Goal: Task Accomplishment & Management: Manage account settings

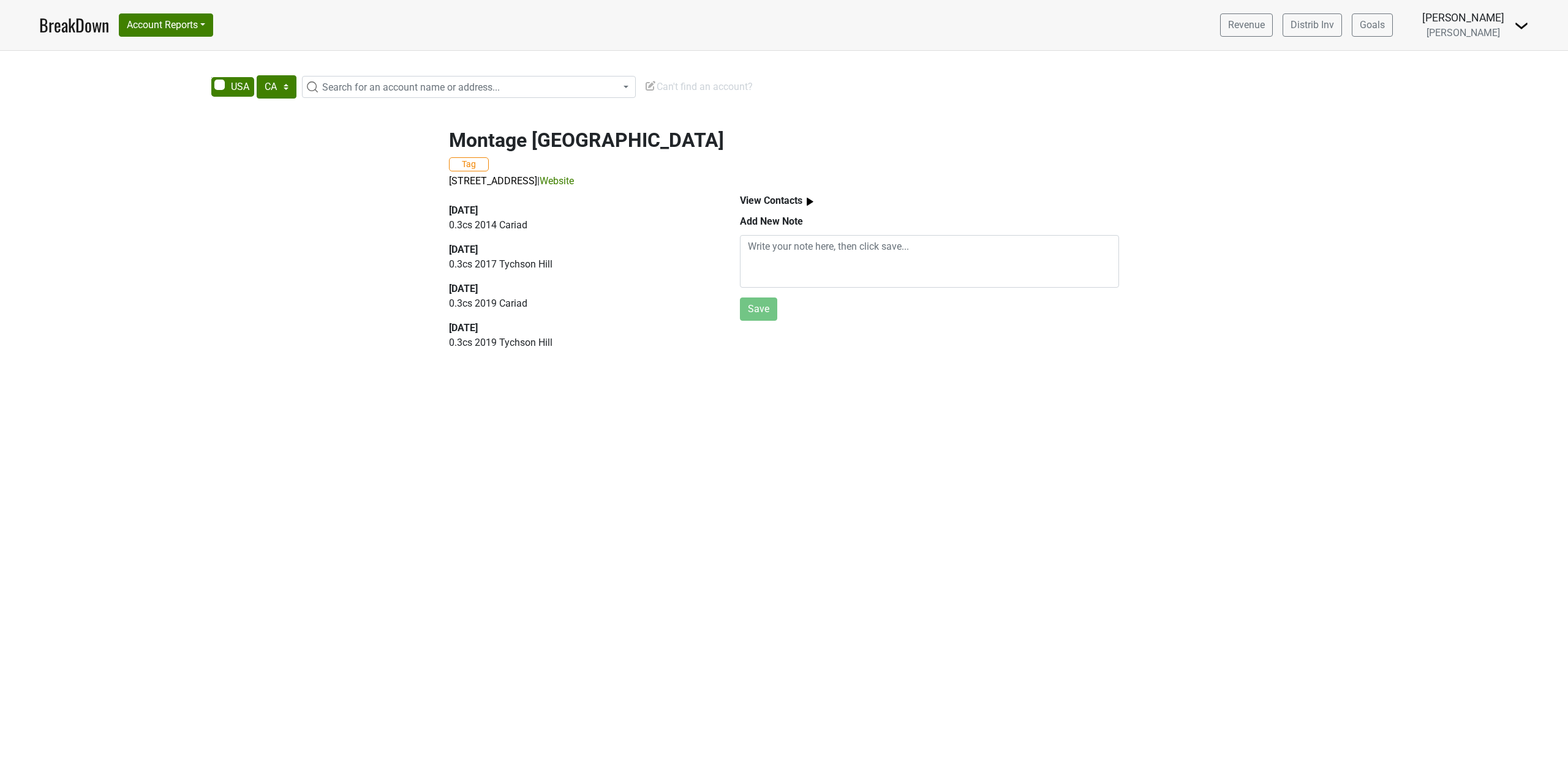
select select "CA"
click at [77, 22] on link "BreakDown" at bounding box center [74, 25] width 70 height 26
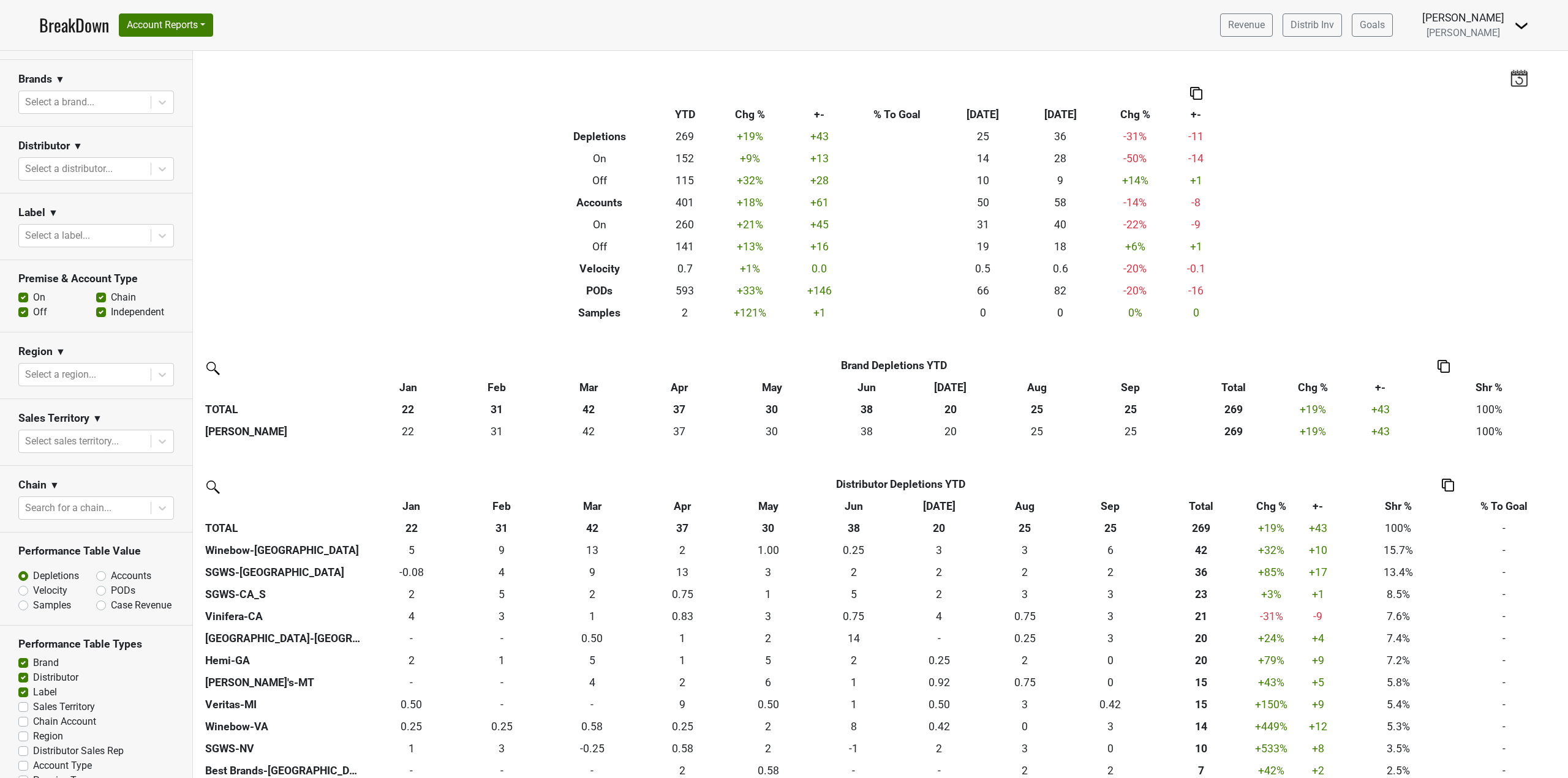
scroll to position [184, 0]
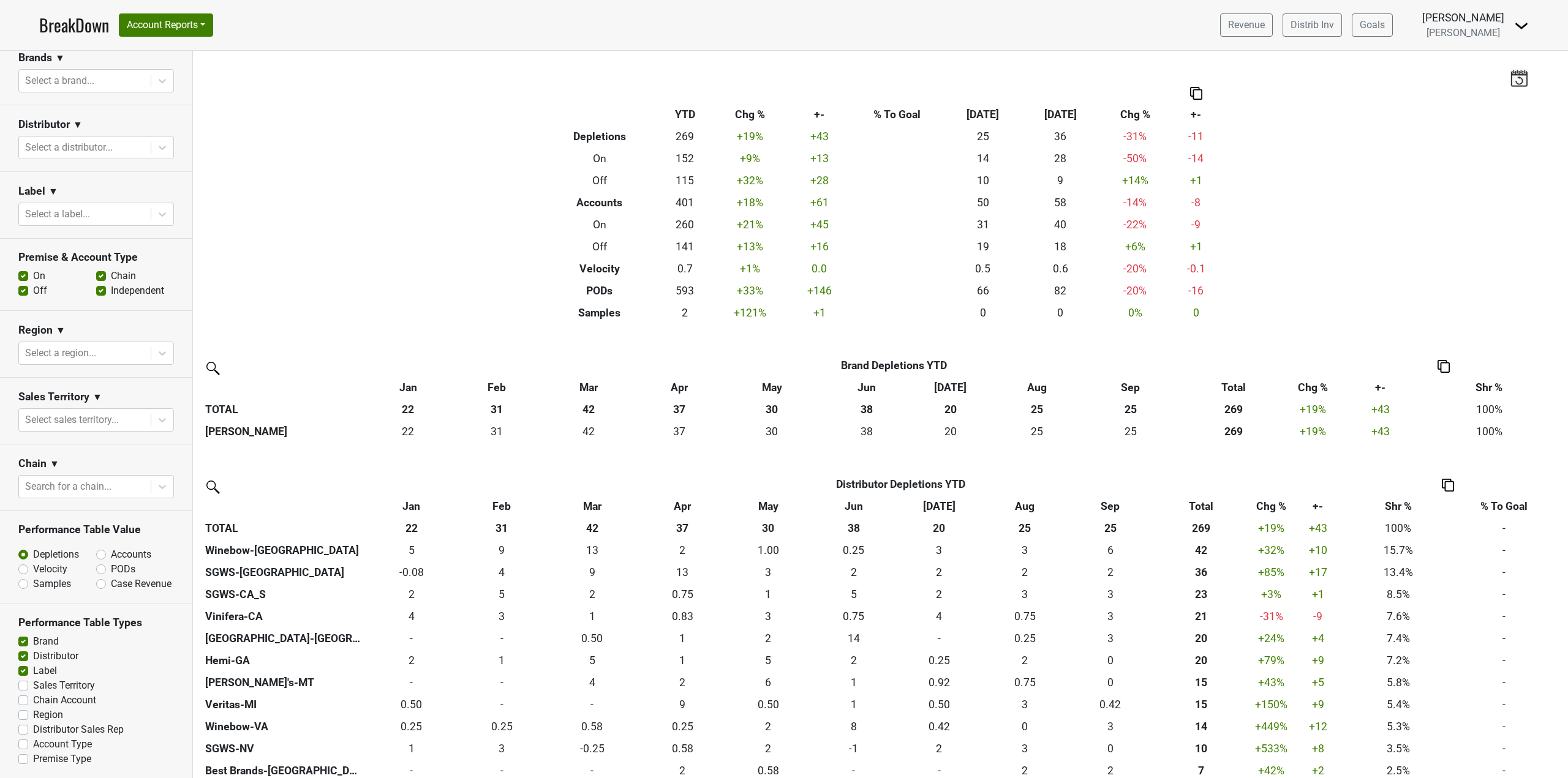
click at [33, 274] on label "On" at bounding box center [39, 276] width 12 height 15
click at [25, 274] on input "On" at bounding box center [23, 275] width 10 height 12
checkbox input "false"
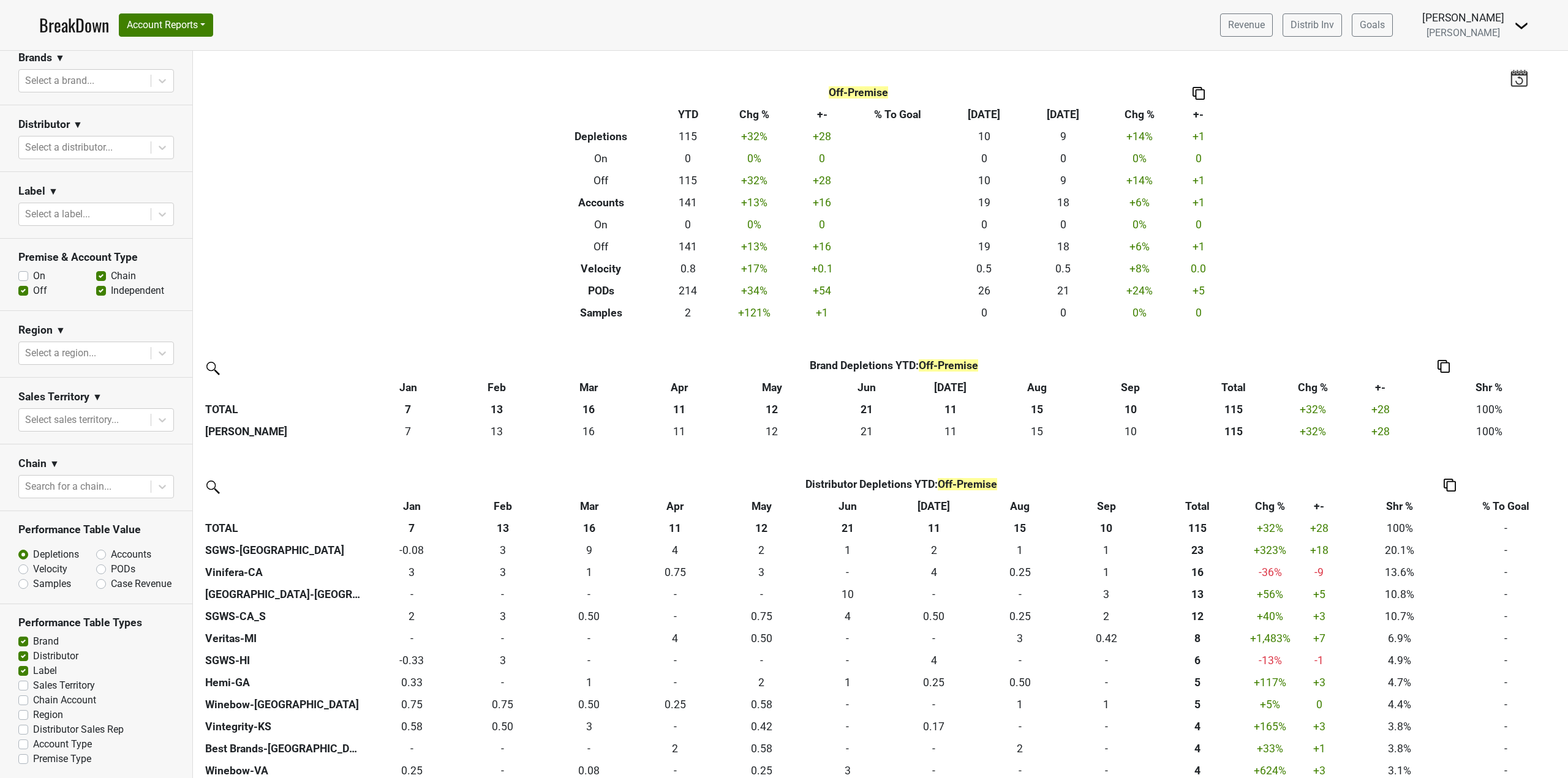
click at [104, 276] on div "Chain" at bounding box center [135, 276] width 78 height 15
click at [111, 272] on label "Chain" at bounding box center [123, 276] width 25 height 15
click at [97, 272] on input "Chain" at bounding box center [101, 275] width 10 height 12
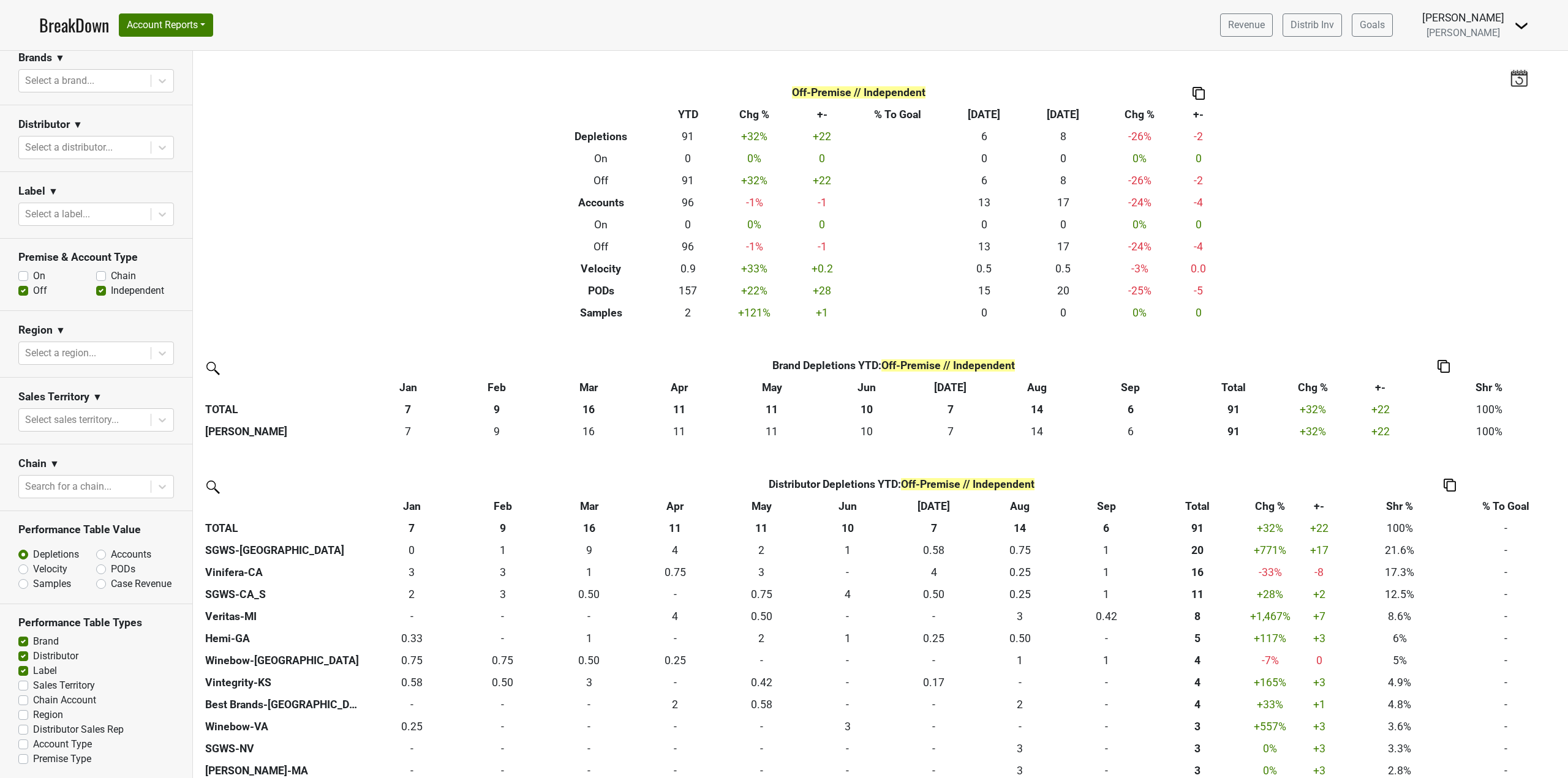
click at [111, 272] on label "Chain" at bounding box center [123, 276] width 25 height 15
click at [97, 272] on input "Chain" at bounding box center [101, 275] width 10 height 12
checkbox input "true"
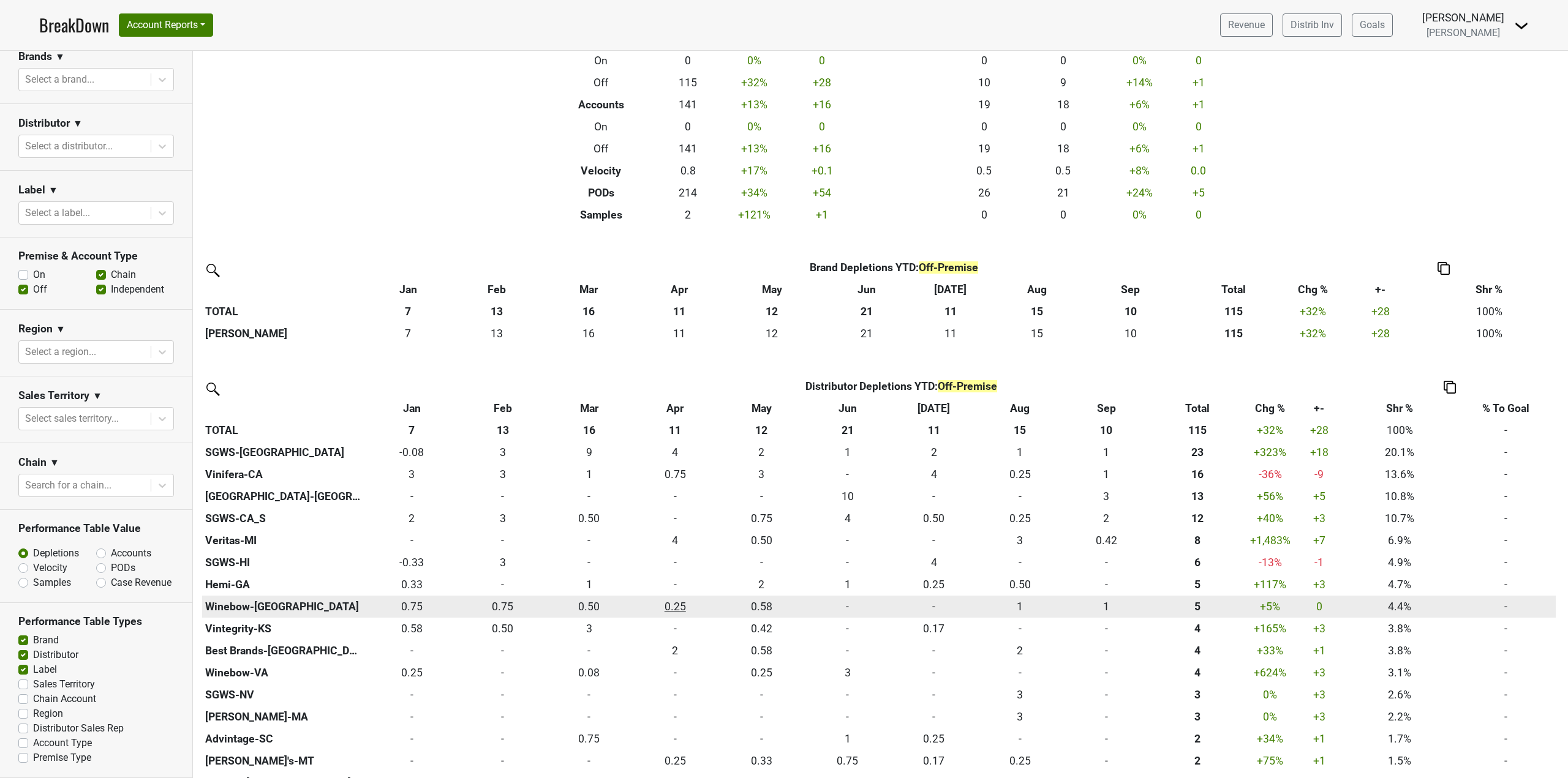
scroll to position [0, 0]
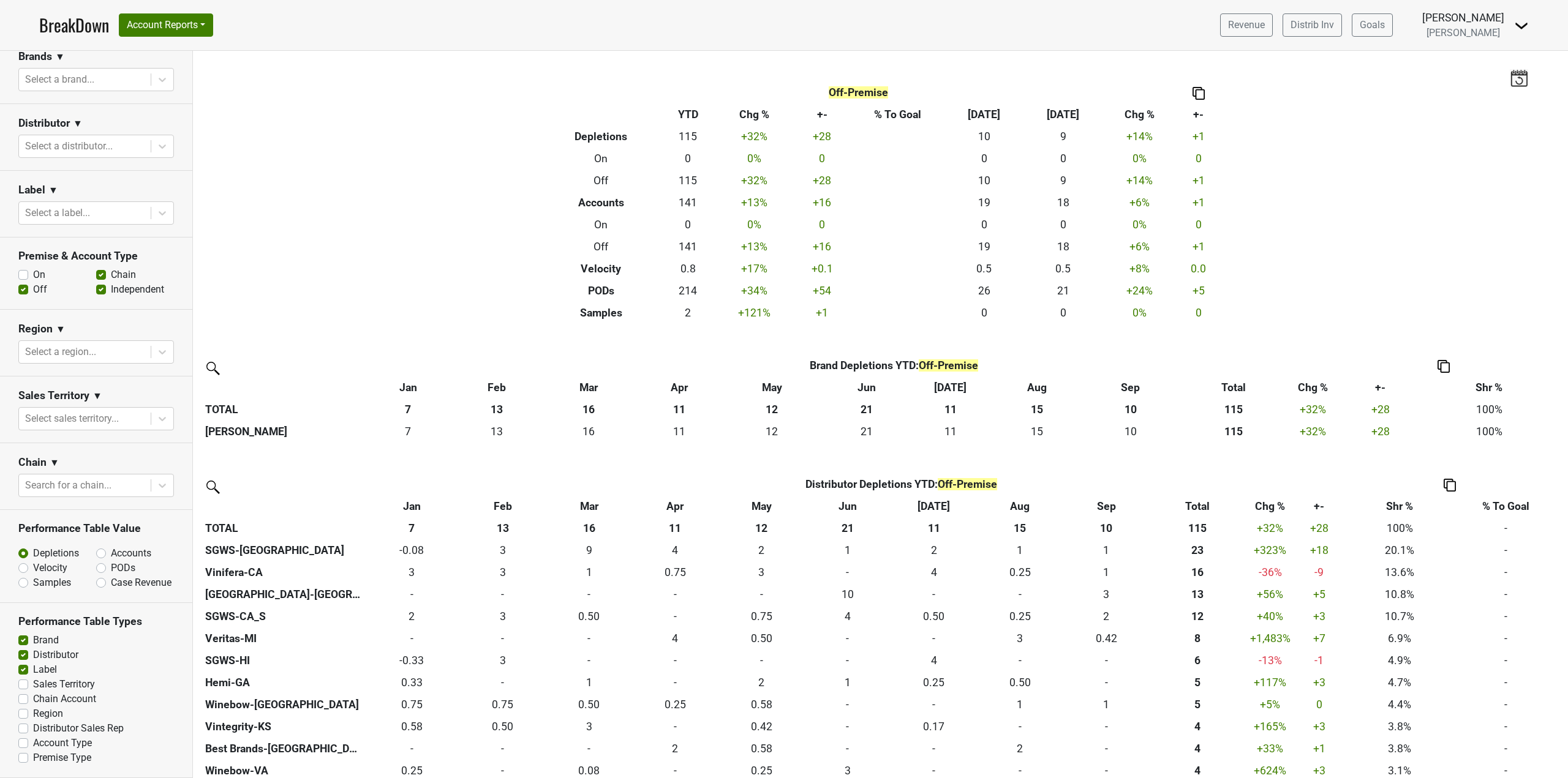
drag, startPoint x: 394, startPoint y: 158, endPoint x: 388, endPoint y: 153, distance: 7.8
click at [394, 158] on div "Filters Off-Premise Breakdown Type YTD Chg % +- % To Goal Sep ‘[DATE] Chg % +- …" at bounding box center [880, 415] width 1375 height 728
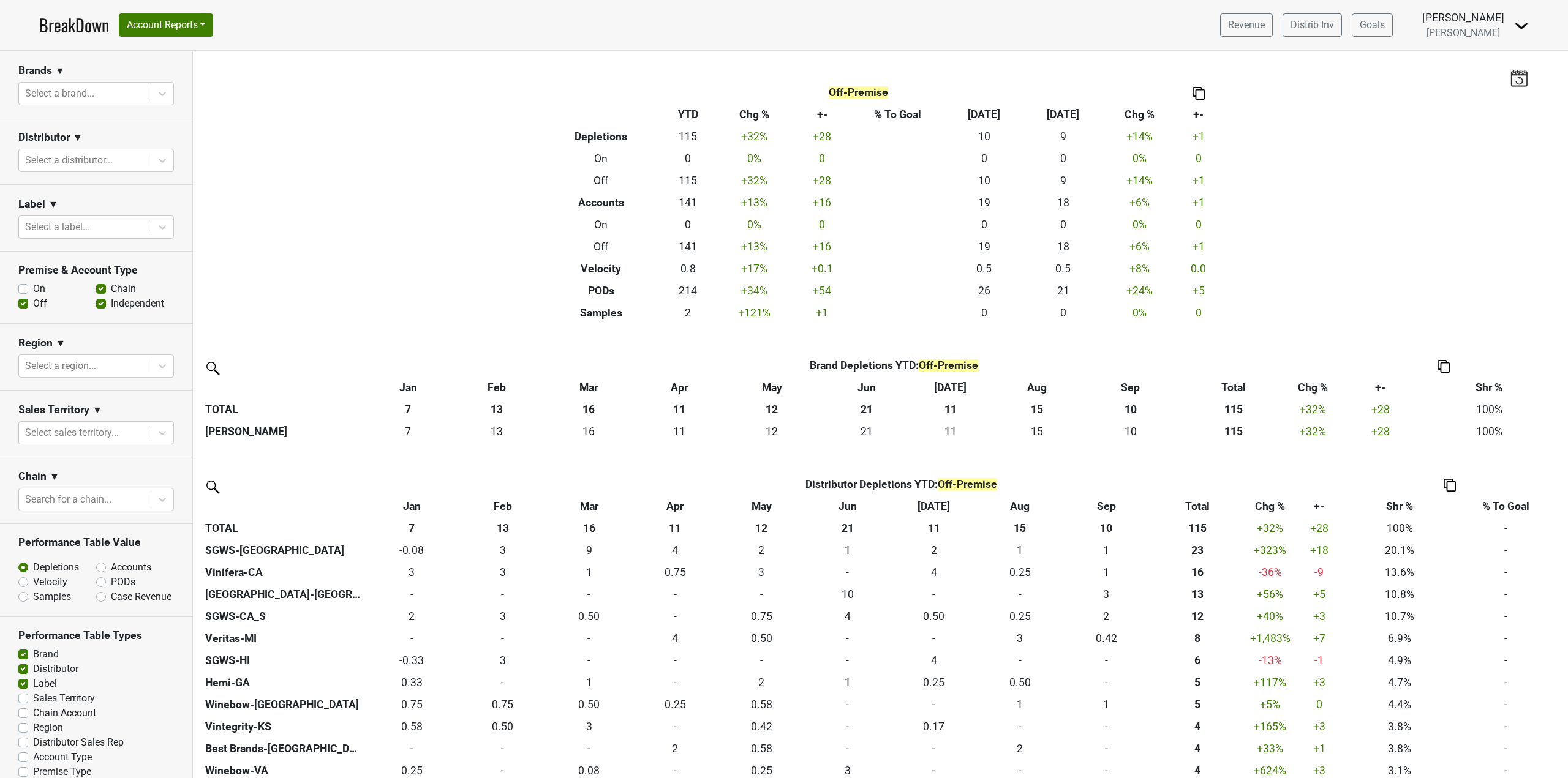
scroll to position [196, 0]
